Goal: Task Accomplishment & Management: Complete application form

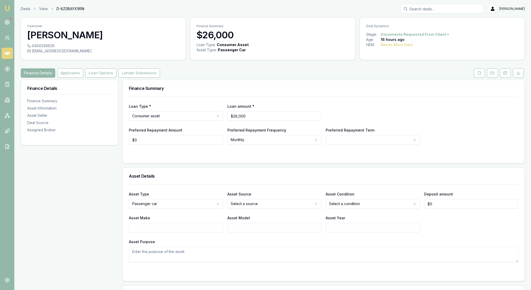
select select "FRIEND_OR_FAMILY"
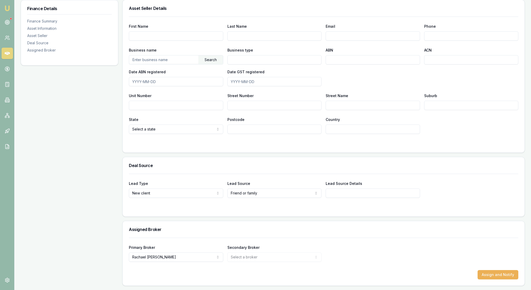
click at [56, 160] on div "Finance Details Finance Summary Asset Information Asset Seller Deal Source Assi…" at bounding box center [69, 40] width 97 height 492
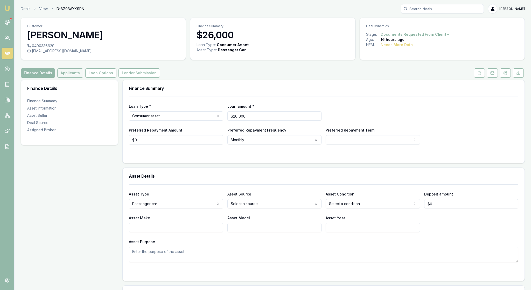
click at [83, 78] on button "Applicants" at bounding box center [70, 72] width 26 height 9
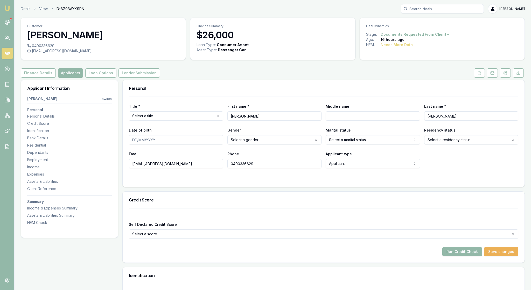
click at [103, 113] on html "Emu Broker Deals View D-8Z0BAYX9RN [PERSON_NAME] Toggle Menu Customer [PERSON_N…" at bounding box center [265, 145] width 531 height 290
click at [88, 141] on div "[PERSON_NAME]" at bounding box center [67, 147] width 55 height 13
type input "[PERSON_NAME]"
type input "[PERSON_NAME][EMAIL_ADDRESS][DOMAIN_NAME]"
type input "0419751380"
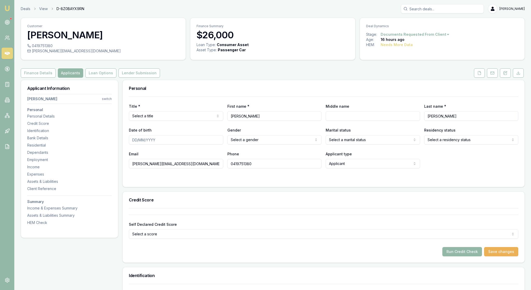
click at [223, 187] on div "Title * Select a title Mr Mrs Miss Ms Dr Prof First name * [PERSON_NAME] Middle…" at bounding box center [324, 142] width 402 height 90
type input "[EMAIL_ADDRESS][DOMAIN_NAME]"
click at [477, 75] on icon at bounding box center [479, 73] width 4 height 4
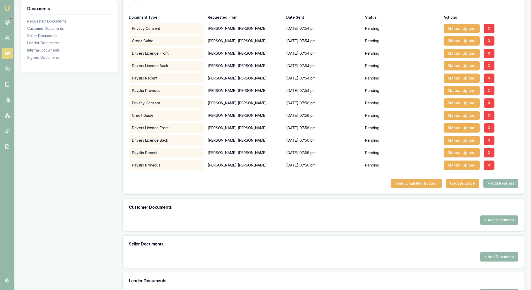
scroll to position [92, 0]
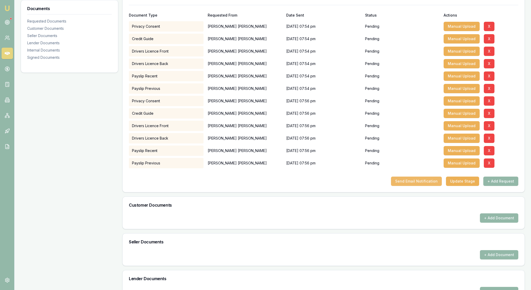
click at [396, 186] on button "Send Email Notification" at bounding box center [416, 181] width 51 height 9
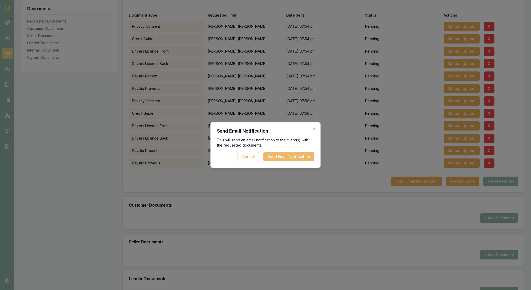
click at [282, 158] on button "Send Email Notification" at bounding box center [288, 156] width 51 height 9
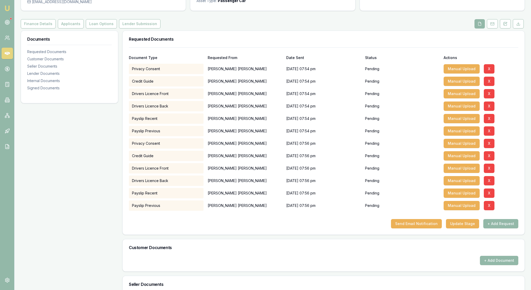
scroll to position [39, 0]
